Goal: Contribute content: Add original content to the website for others to see

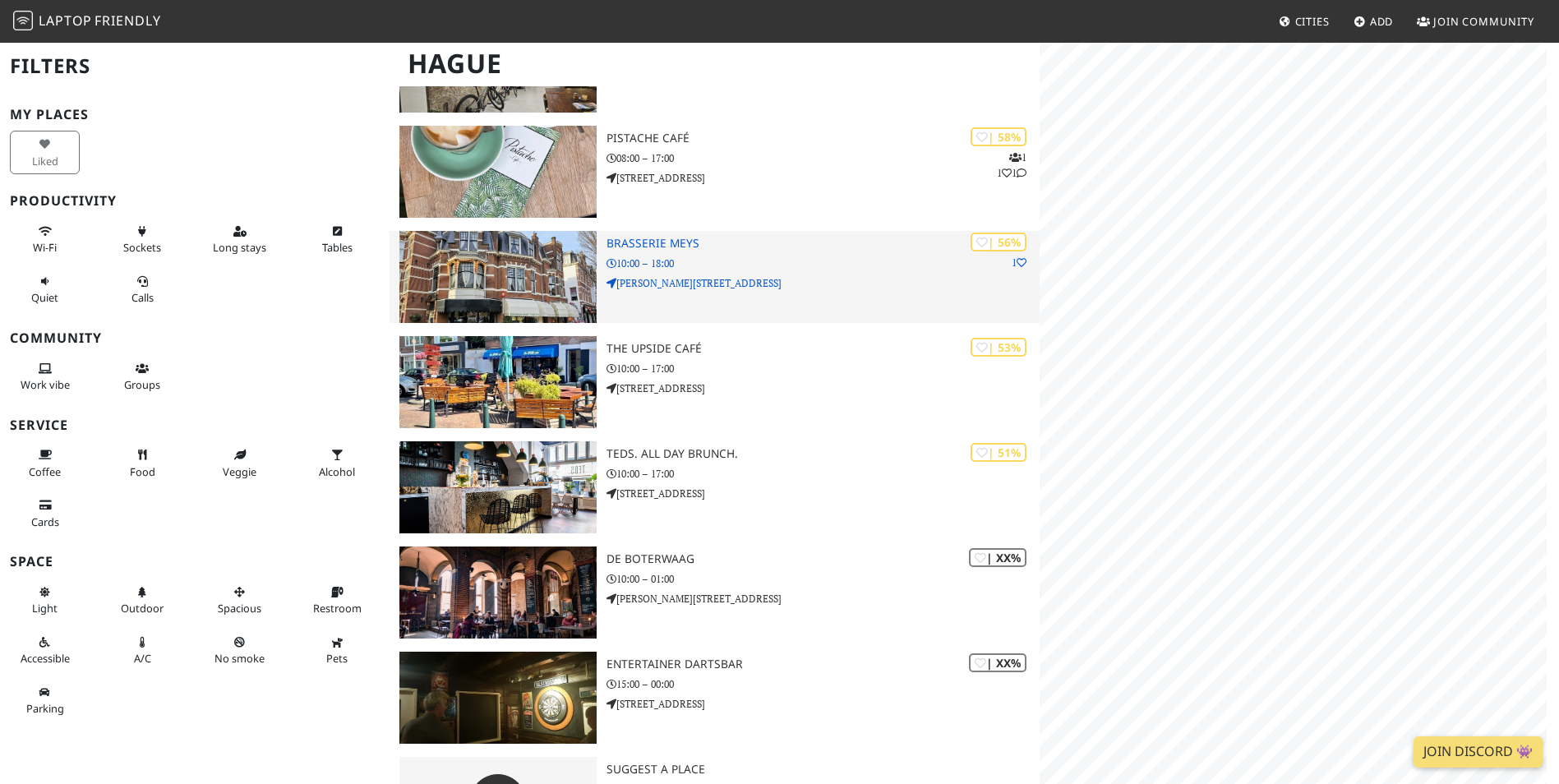
scroll to position [1961, 0]
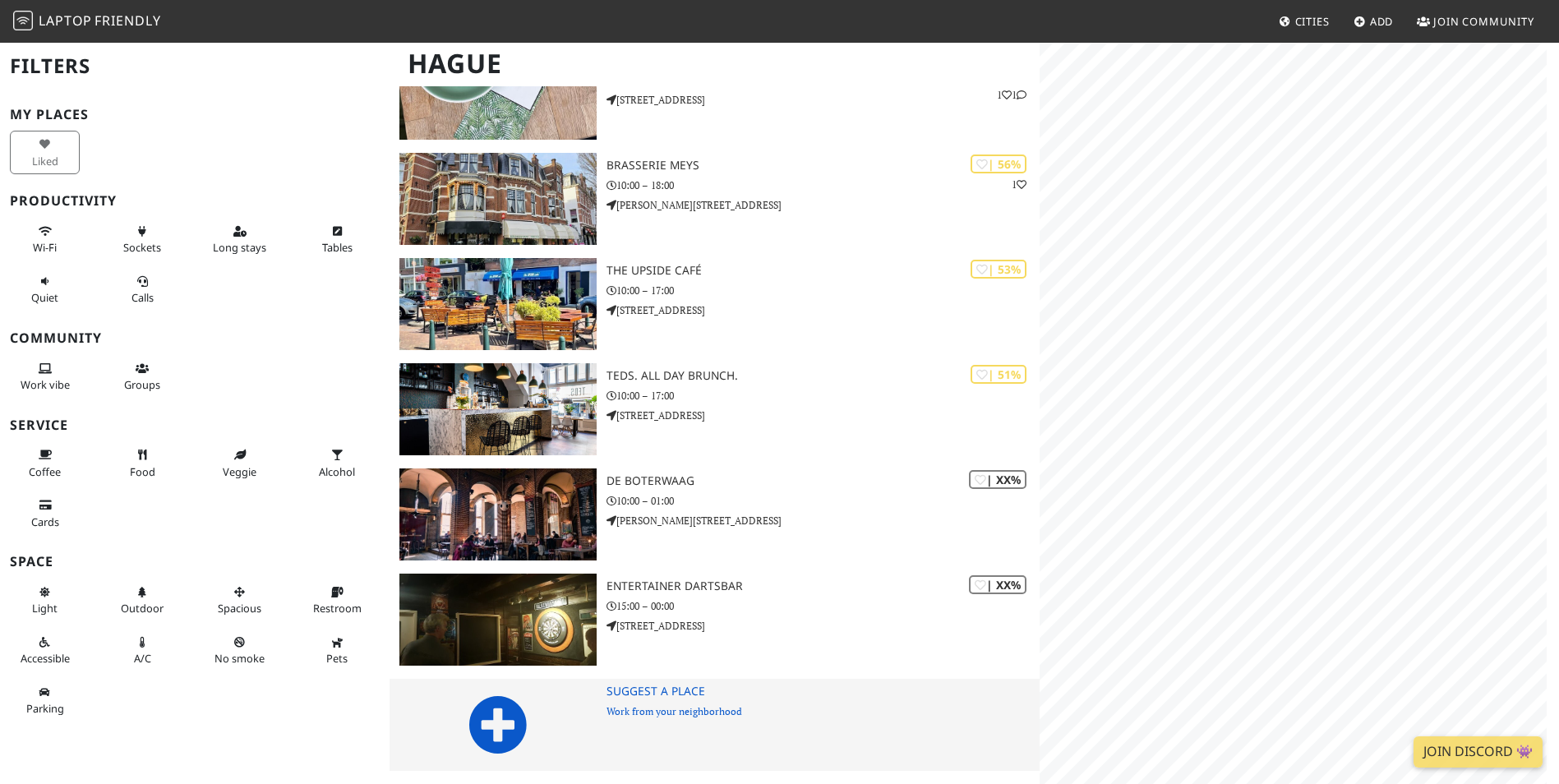
click at [503, 732] on icon at bounding box center [498, 725] width 60 height 60
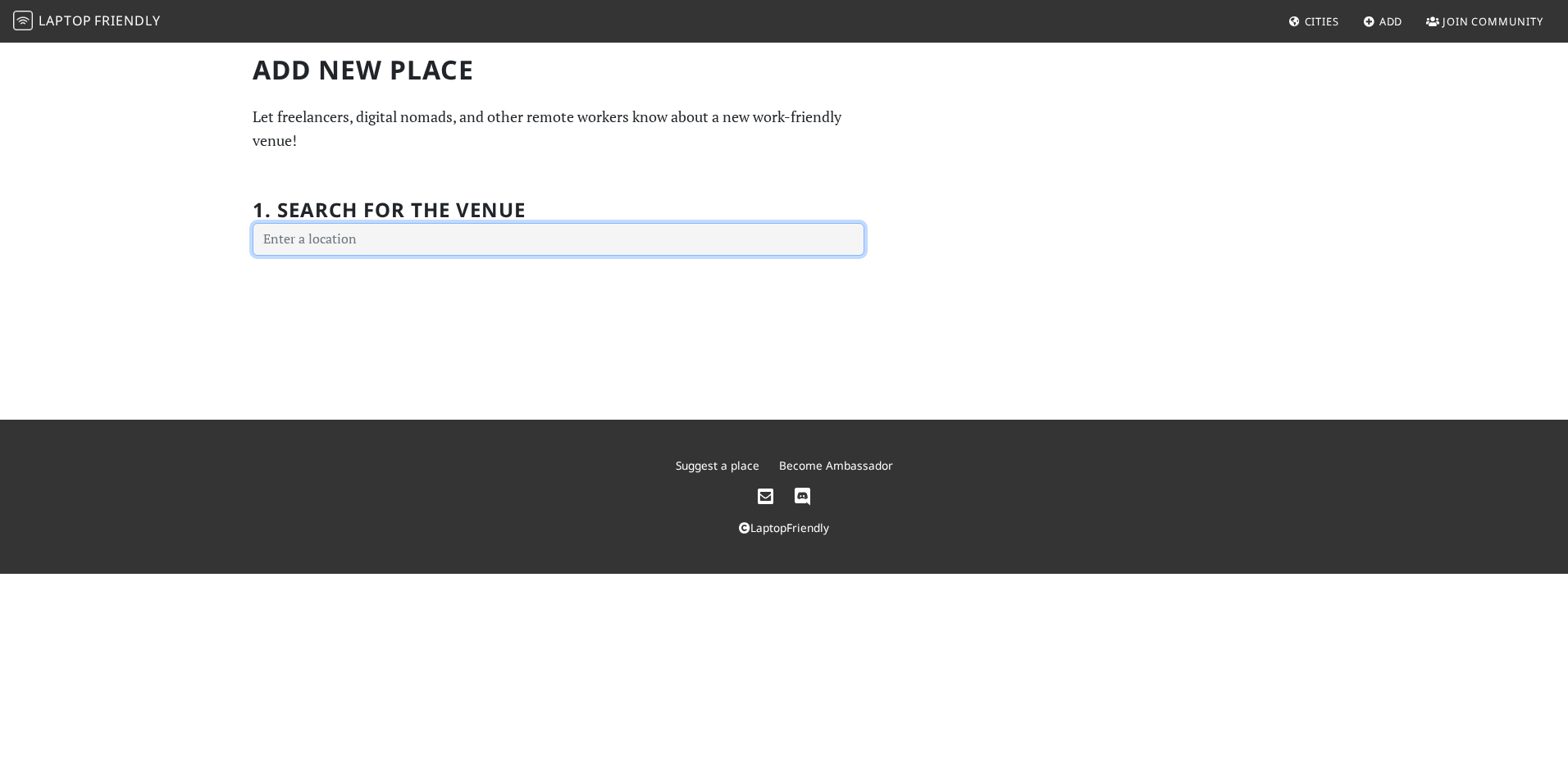
click at [342, 239] on input "text" at bounding box center [559, 239] width 612 height 32
paste input "Stoomweg 20, 2631 RR Nootdorp"
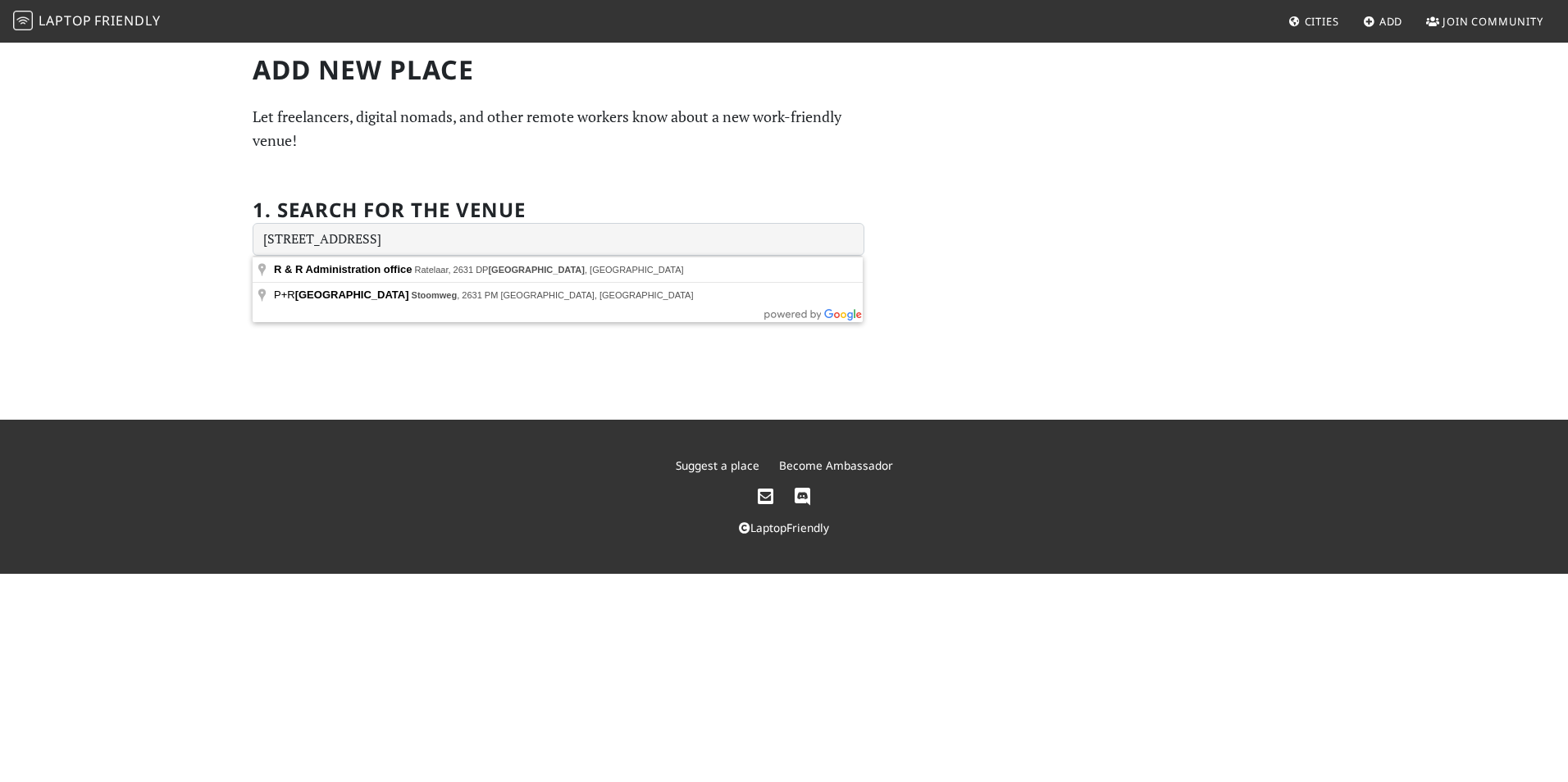
click at [915, 247] on div "Add new Place Let freelancers, digital nomads, and other remote workers know ab…" at bounding box center [784, 155] width 1082 height 202
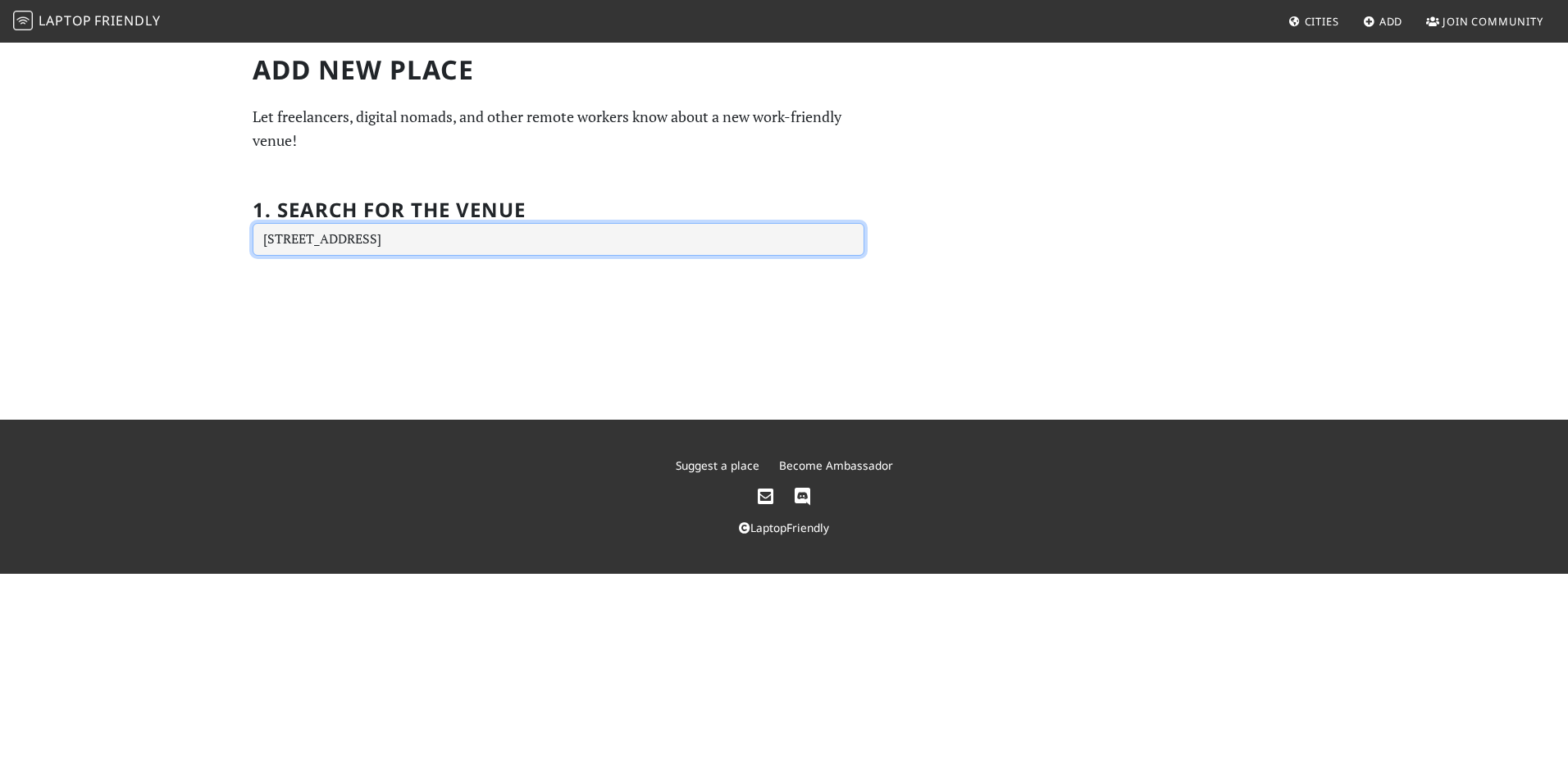
drag, startPoint x: 817, startPoint y: 240, endPoint x: 809, endPoint y: 238, distance: 8.2
click at [815, 240] on input "Stoomweg 20, 2631 RR Nootdorp" at bounding box center [559, 239] width 612 height 32
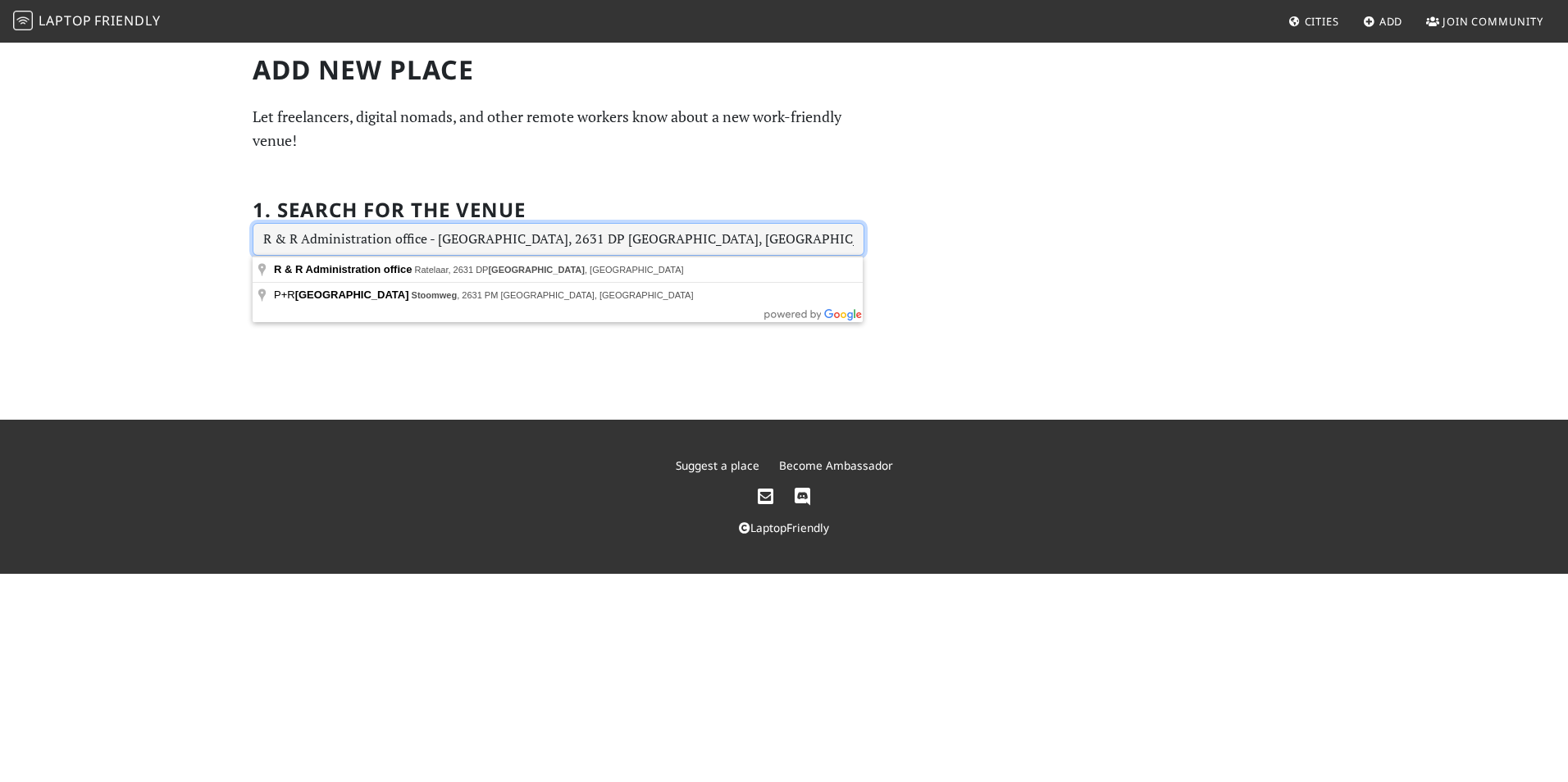
type input "Ratelaar 16, 2631 DP Nootdorp, Netherlands"
type input "Ratelaar"
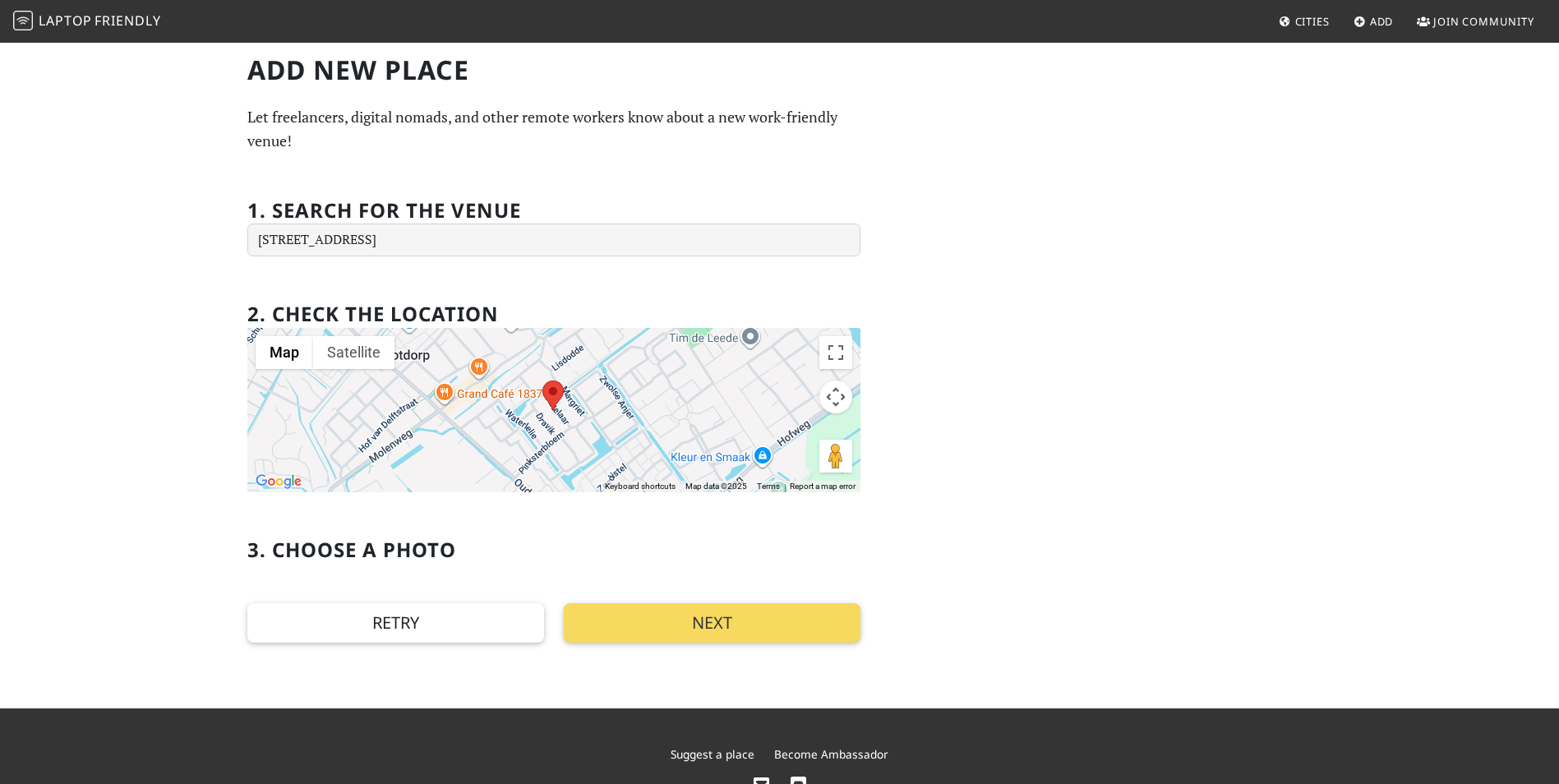
click at [706, 632] on button "Next" at bounding box center [712, 623] width 297 height 40
